Goal: Task Accomplishment & Management: Complete application form

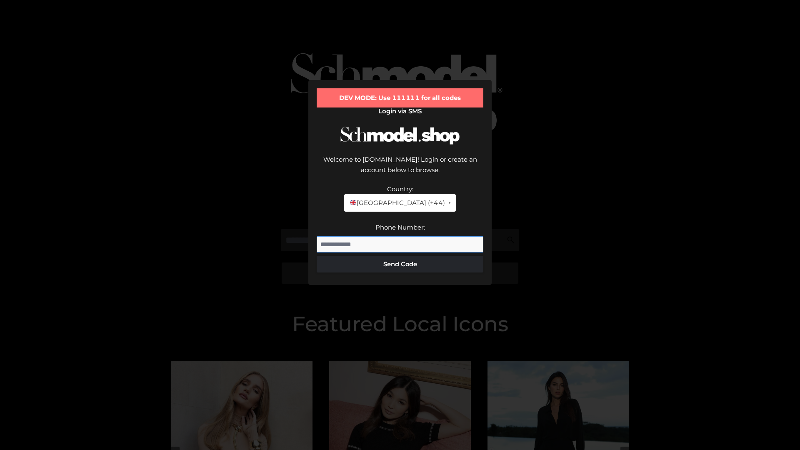
click at [400, 236] on input "Phone Number:" at bounding box center [400, 244] width 167 height 17
type input "**********"
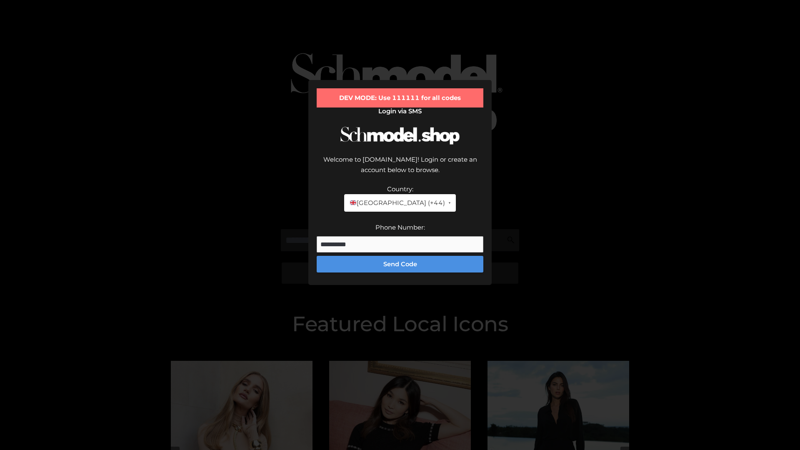
click at [400, 256] on button "Send Code" at bounding box center [400, 264] width 167 height 17
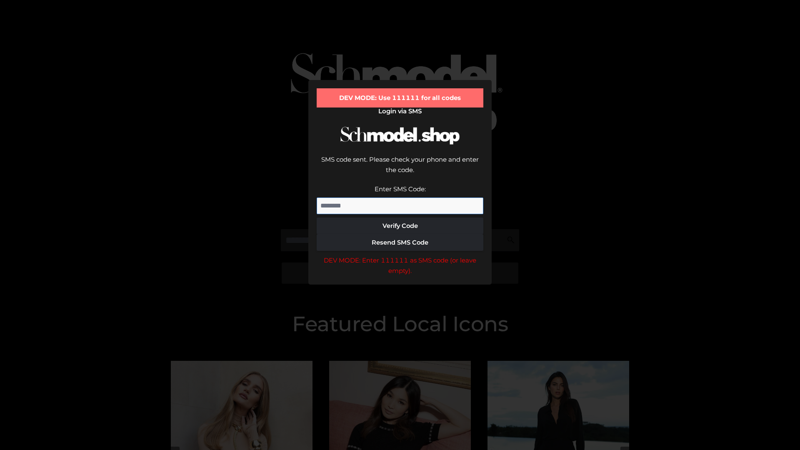
click at [400, 198] on input "Enter SMS Code:" at bounding box center [400, 206] width 167 height 17
type input "******"
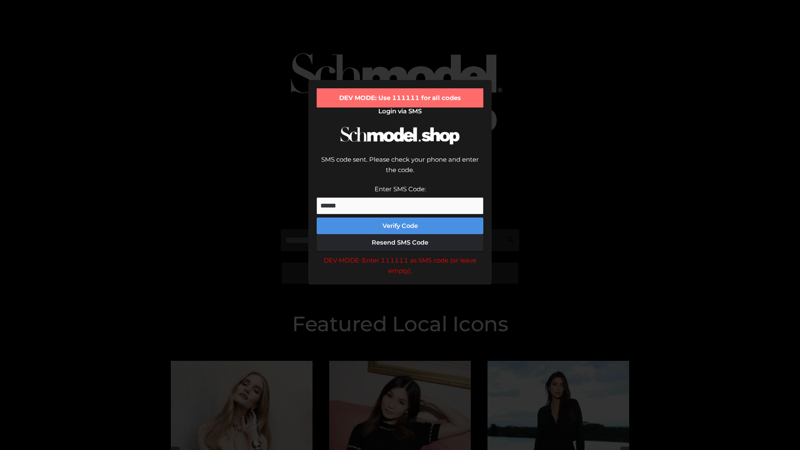
click at [400, 218] on button "Verify Code" at bounding box center [400, 226] width 167 height 17
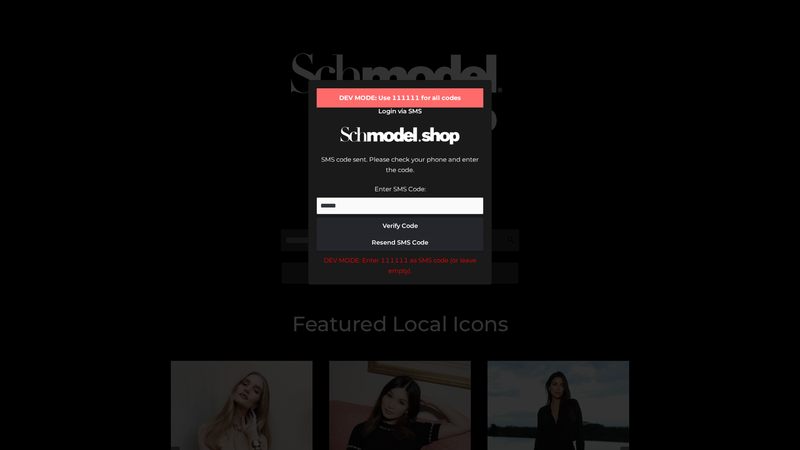
click at [400, 255] on div "DEV MODE: Enter 111111 as SMS code (or leave empty)." at bounding box center [400, 265] width 167 height 21
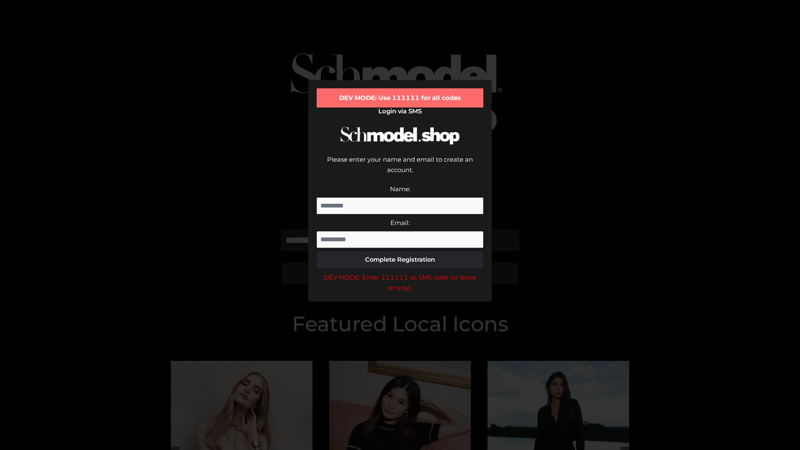
click at [400, 272] on div "DEV MODE: Enter 111111 as SMS code (or leave empty)." at bounding box center [400, 282] width 167 height 21
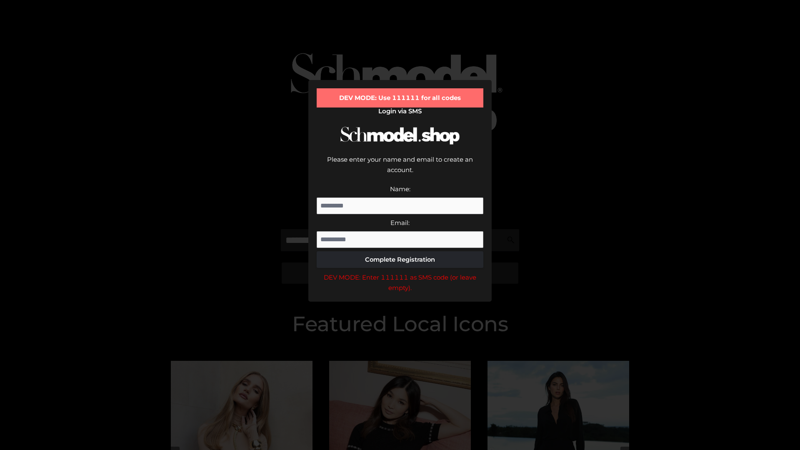
click at [400, 272] on div "DEV MODE: Enter 111111 as SMS code (or leave empty)." at bounding box center [400, 282] width 167 height 21
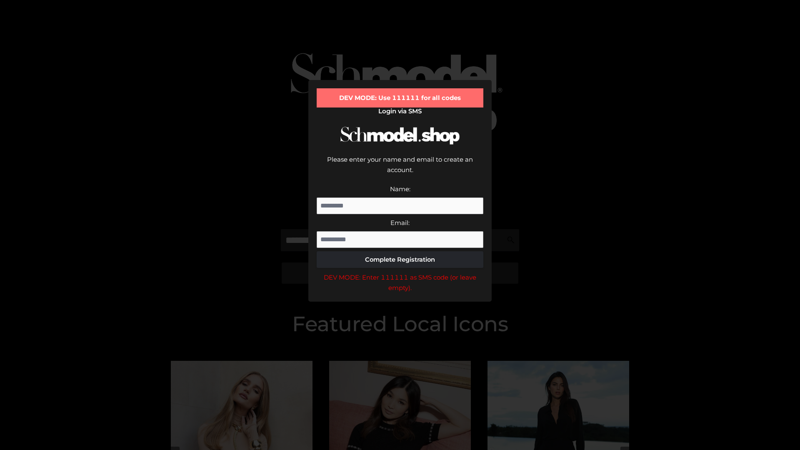
click at [400, 272] on div "DEV MODE: Enter 111111 as SMS code (or leave empty)." at bounding box center [400, 282] width 167 height 21
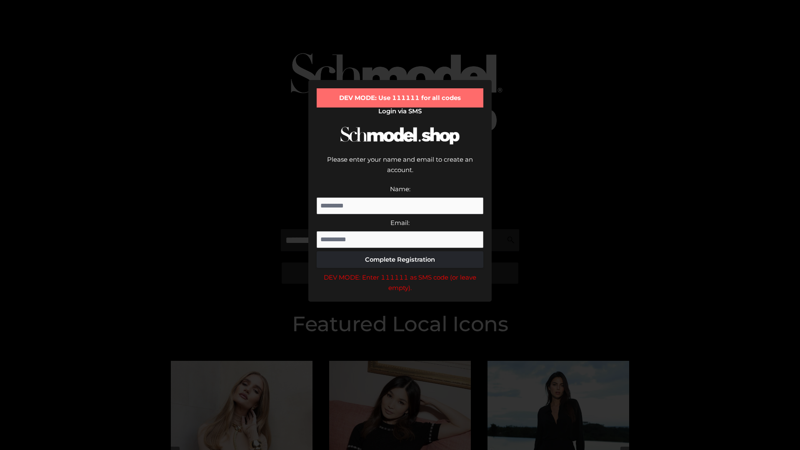
click at [400, 272] on div "DEV MODE: Enter 111111 as SMS code (or leave empty)." at bounding box center [400, 282] width 167 height 21
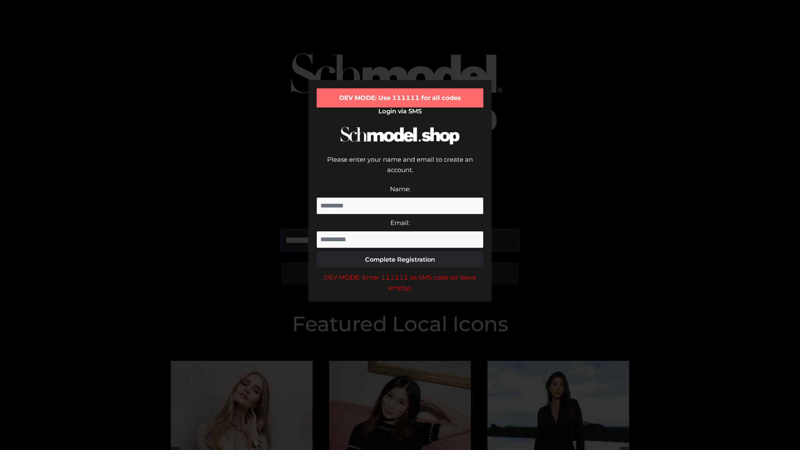
scroll to position [0, 13]
click at [400, 272] on div "DEV MODE: Enter 111111 as SMS code (or leave empty)." at bounding box center [400, 282] width 167 height 21
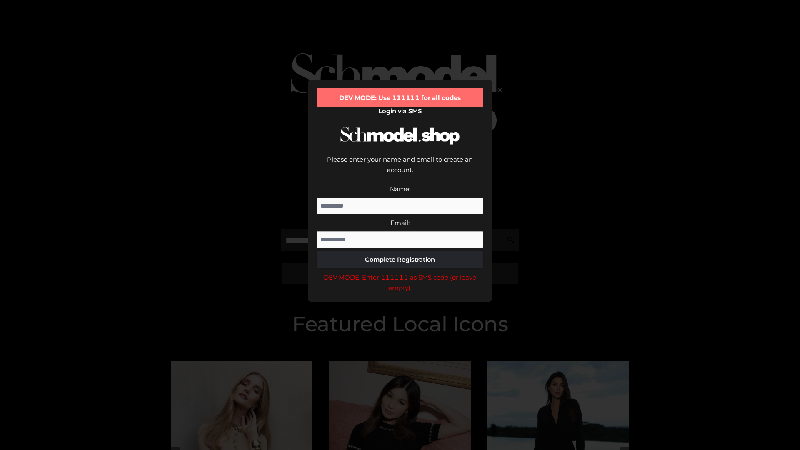
click at [400, 272] on div "DEV MODE: Enter 111111 as SMS code (or leave empty)." at bounding box center [400, 282] width 167 height 21
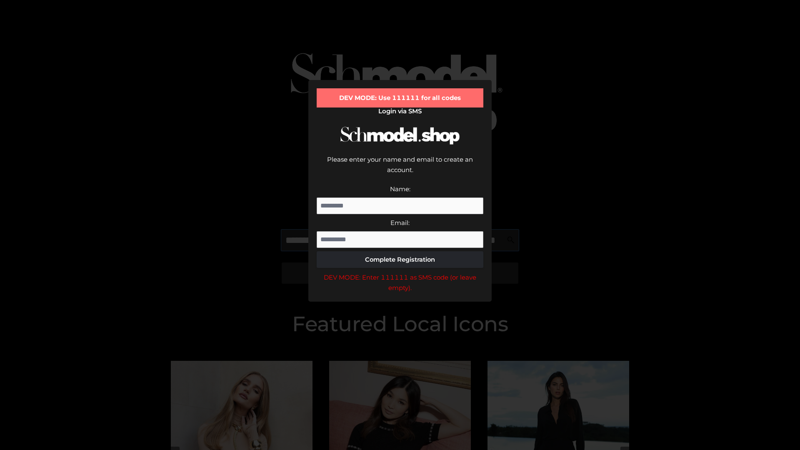
scroll to position [0, 61]
click at [400, 272] on div "DEV MODE: Enter 111111 as SMS code (or leave empty)." at bounding box center [400, 282] width 167 height 21
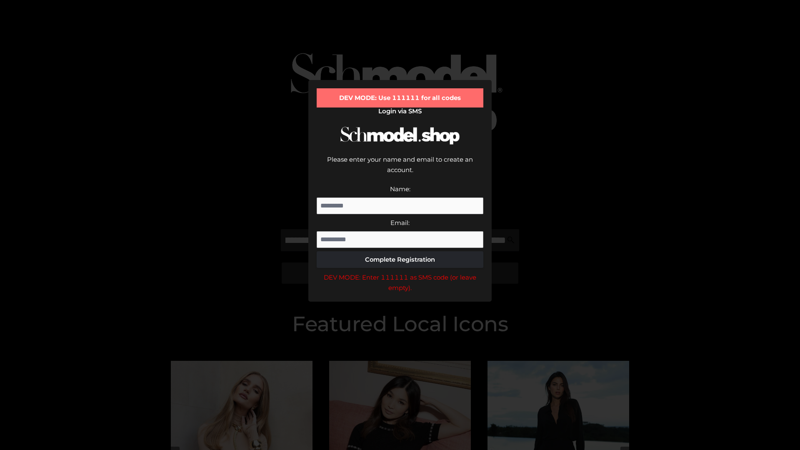
click at [400, 272] on div "DEV MODE: Enter 111111 as SMS code (or leave empty)." at bounding box center [400, 282] width 167 height 21
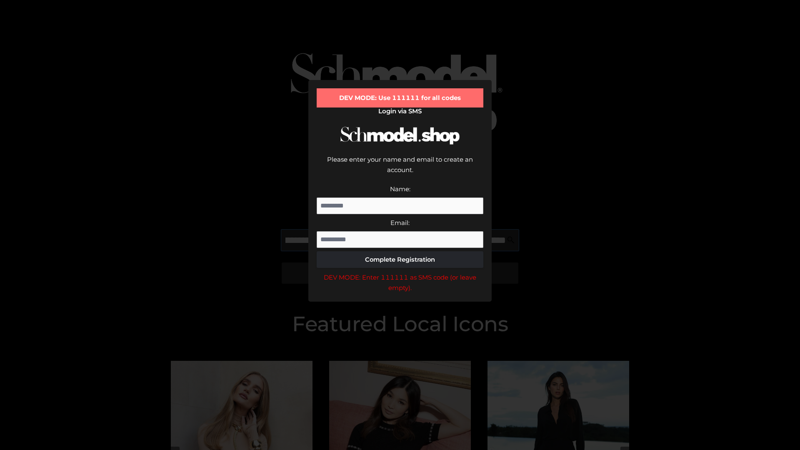
scroll to position [0, 111]
click at [400, 272] on div "DEV MODE: Enter 111111 as SMS code (or leave empty)." at bounding box center [400, 282] width 167 height 21
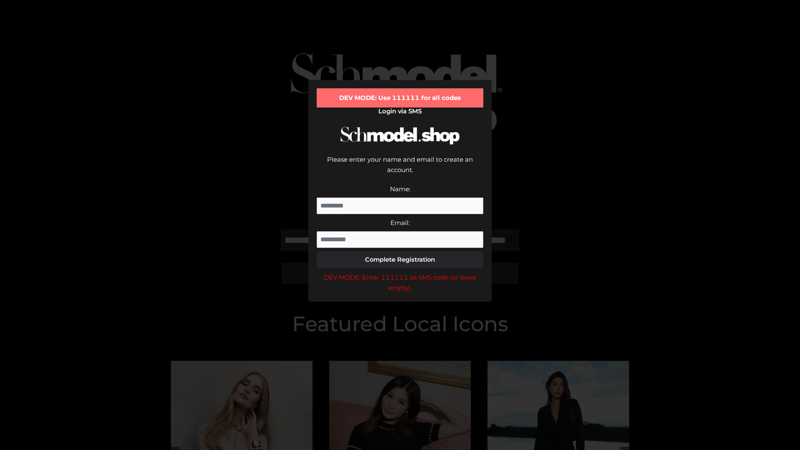
click at [400, 272] on div "DEV MODE: Enter 111111 as SMS code (or leave empty)." at bounding box center [400, 282] width 167 height 21
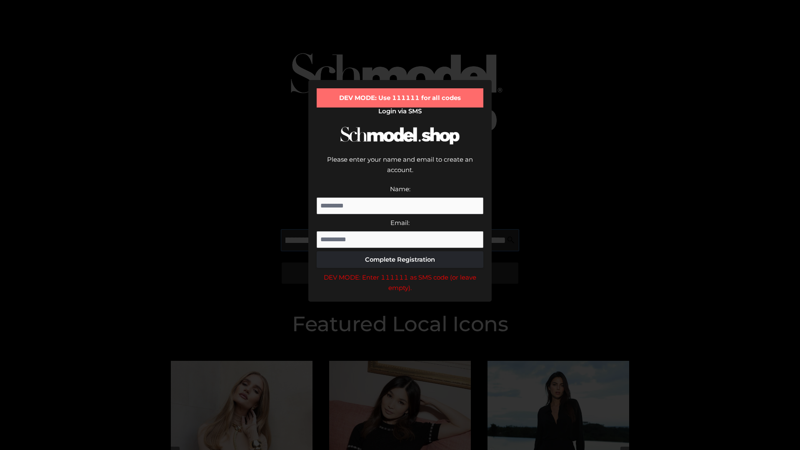
scroll to position [0, 163]
click at [400, 272] on div "DEV MODE: Enter 111111 as SMS code (or leave empty)." at bounding box center [400, 282] width 167 height 21
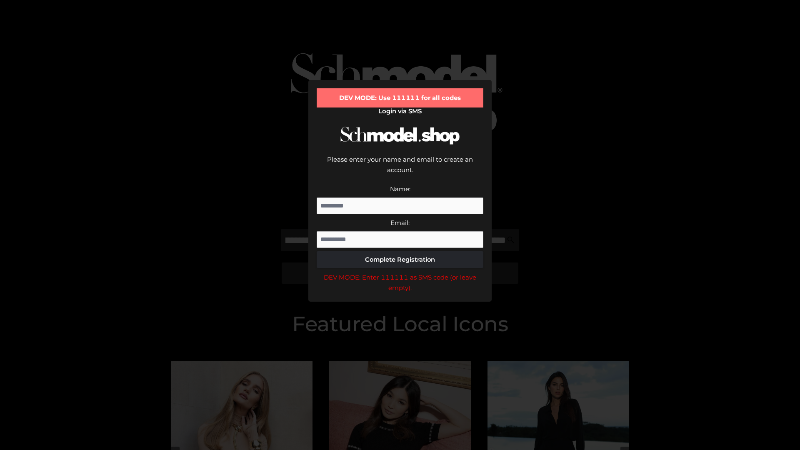
click at [400, 272] on div "DEV MODE: Enter 111111 as SMS code (or leave empty)." at bounding box center [400, 282] width 167 height 21
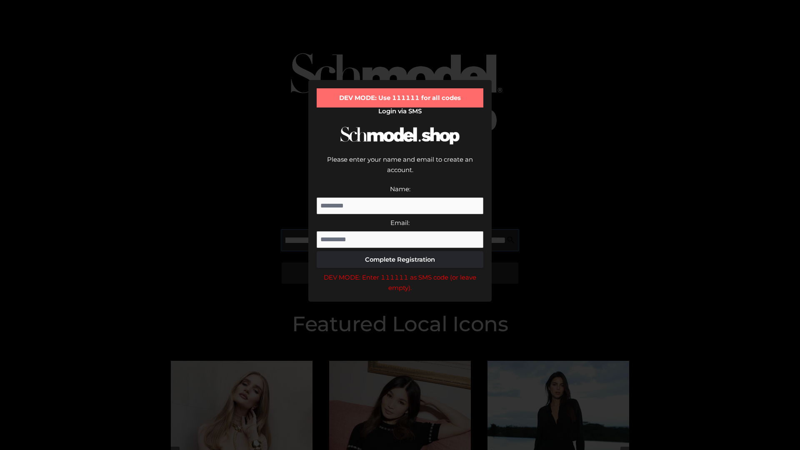
scroll to position [0, 212]
click at [400, 272] on div "DEV MODE: Enter 111111 as SMS code (or leave empty)." at bounding box center [400, 282] width 167 height 21
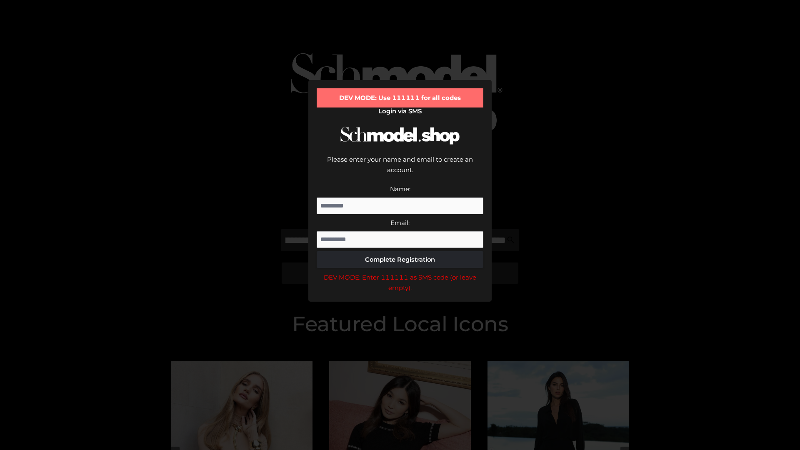
click at [400, 272] on div "DEV MODE: Enter 111111 as SMS code (or leave empty)." at bounding box center [400, 282] width 167 height 21
type input "**********"
